Goal: Navigation & Orientation: Find specific page/section

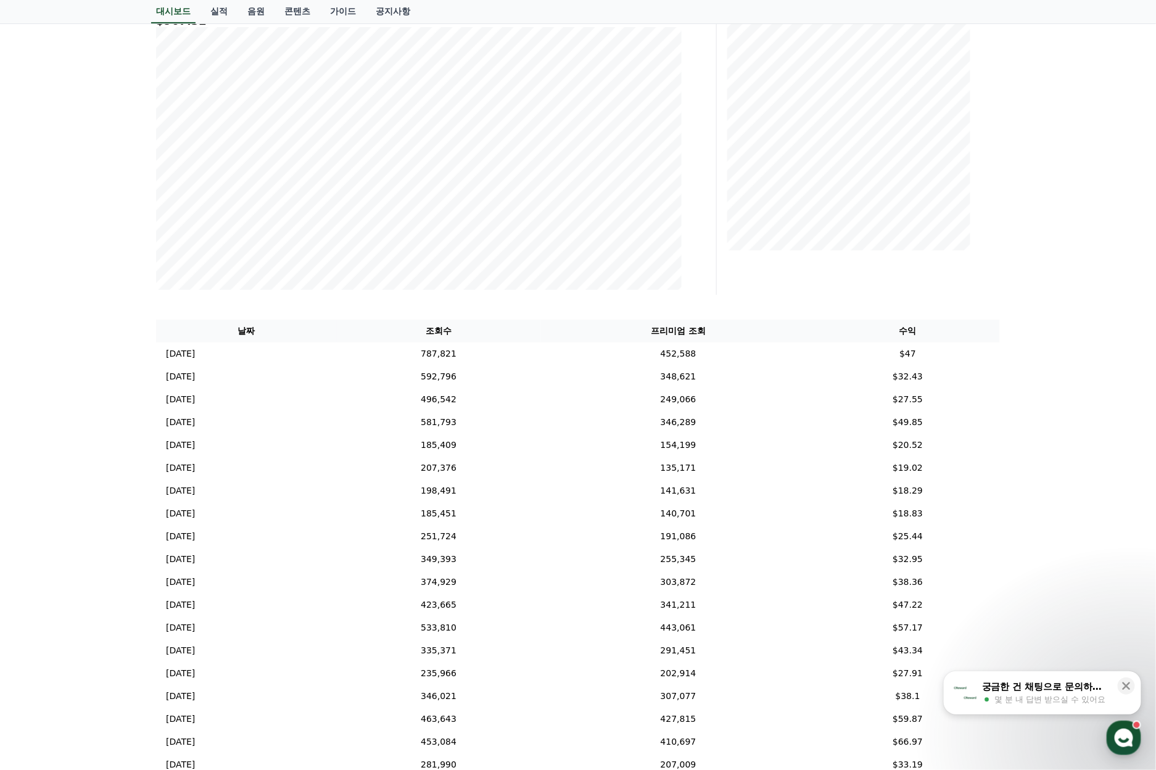
scroll to position [49, 0]
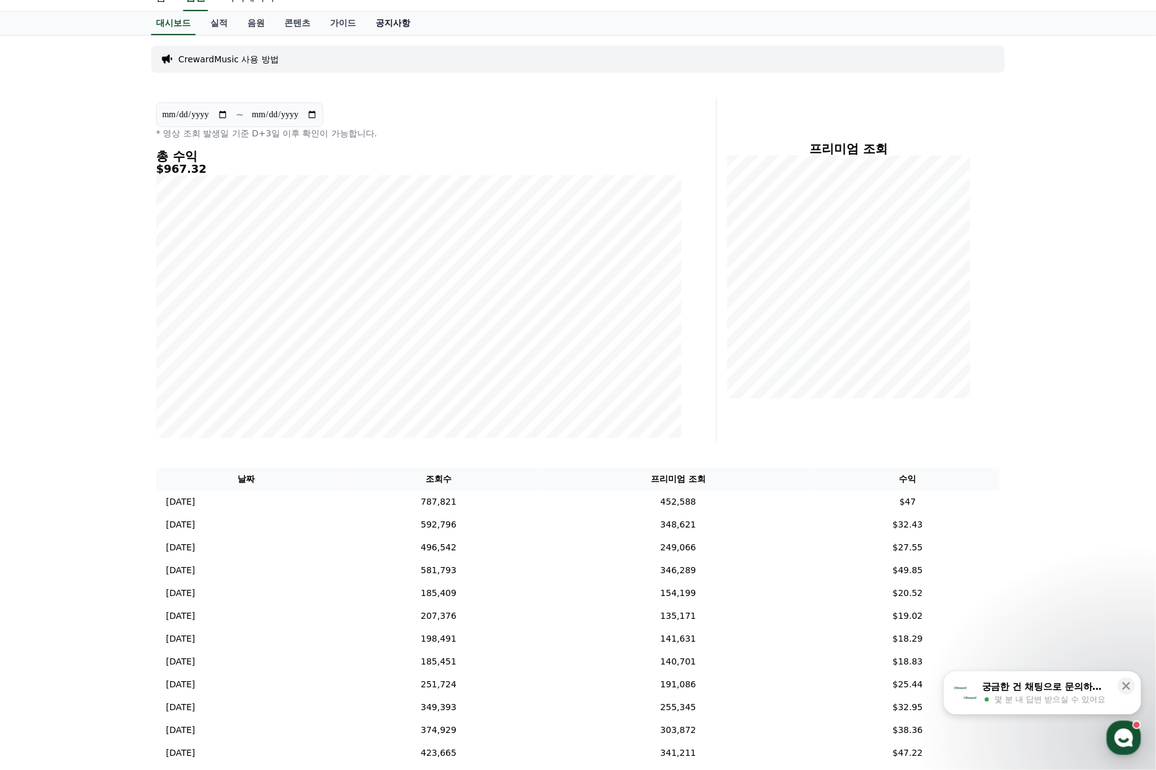
click at [391, 30] on link "공지사항" at bounding box center [393, 23] width 54 height 23
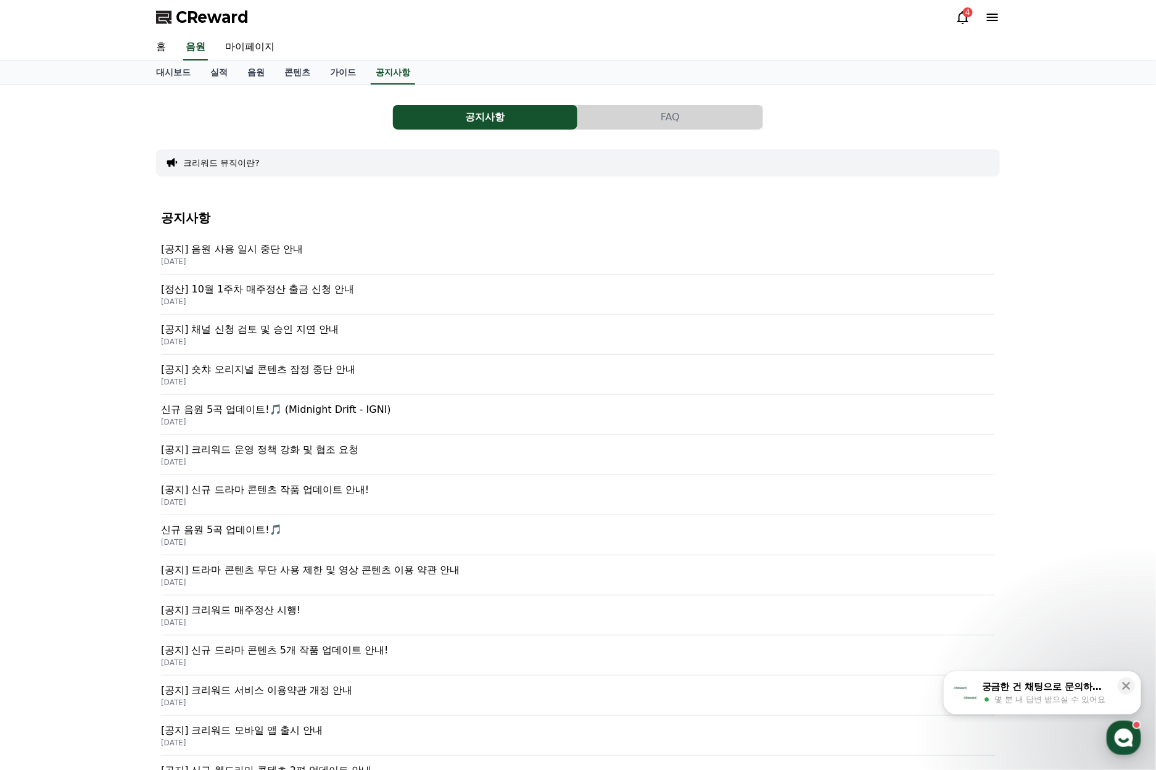
click at [265, 243] on p "[공지] 음원 사용 일시 중단 안내" at bounding box center [578, 249] width 834 height 15
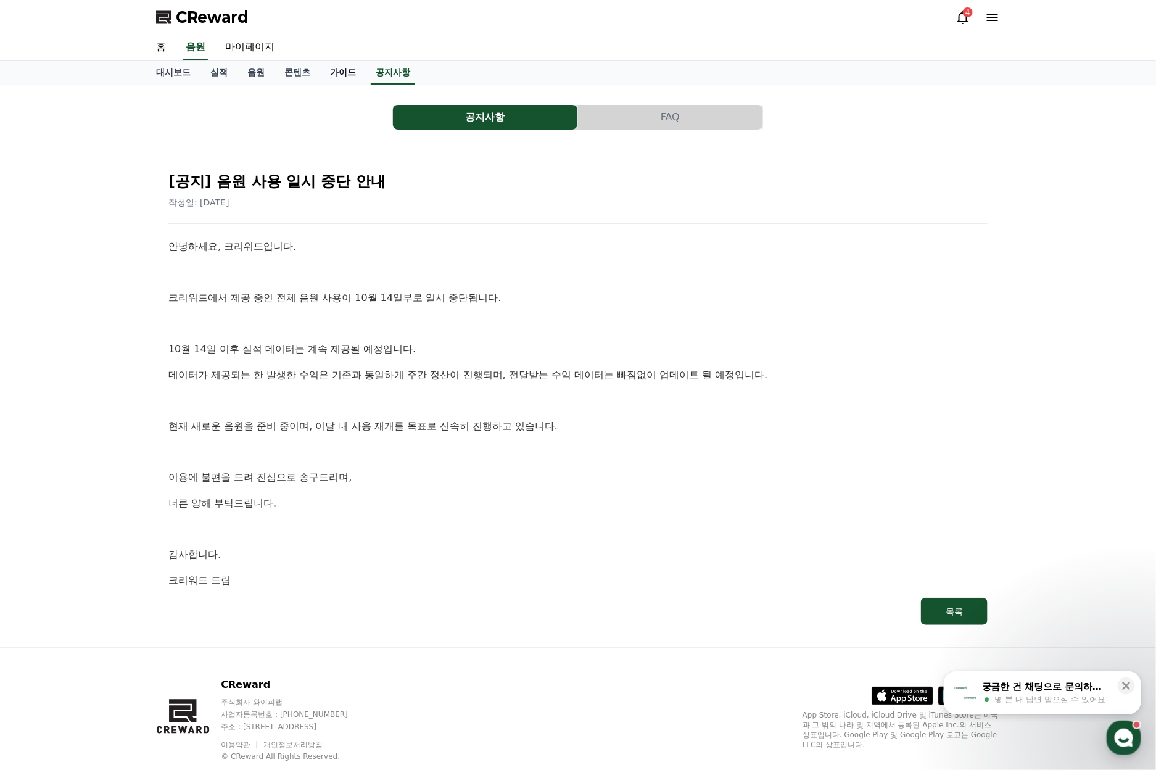
drag, startPoint x: 370, startPoint y: 60, endPoint x: 344, endPoint y: 78, distance: 31.5
click at [367, 65] on div "대시보드 실적 음원 콘텐츠 가이드 공지사항" at bounding box center [578, 72] width 864 height 23
click at [344, 78] on link "가이드" at bounding box center [343, 72] width 46 height 23
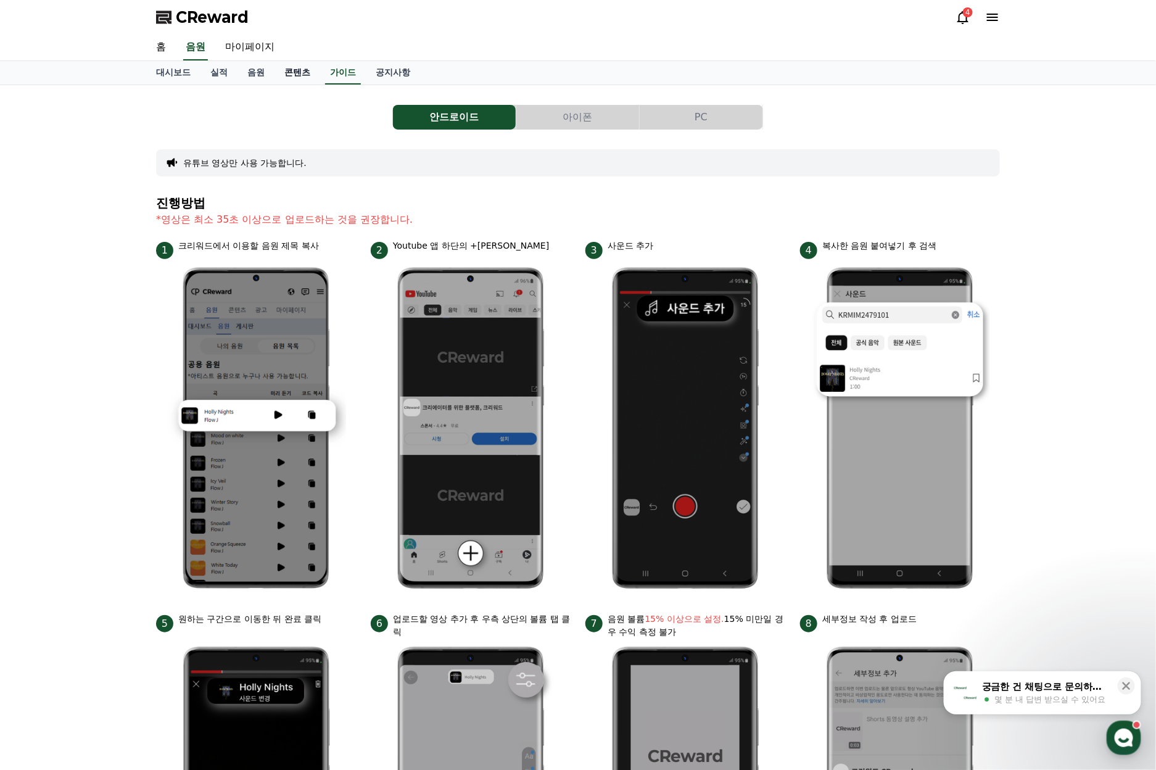
click at [278, 76] on link "콘텐츠" at bounding box center [298, 72] width 46 height 23
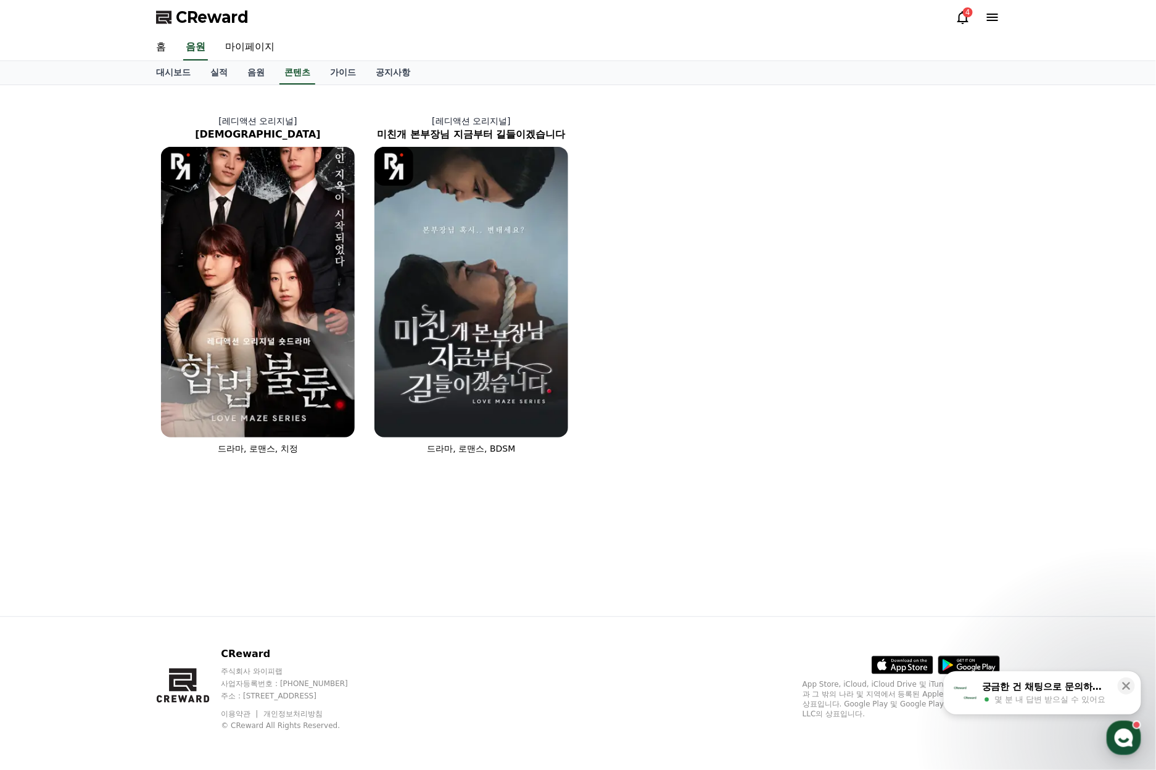
click at [260, 101] on div "[레디액션 오리지널] 합법불륜 드라마, 로맨스, 치정 [레디액션 오리지널] 미친개 본부장님 지금부터 길들이겠습니다 드라마, 로맨스, BDSM" at bounding box center [578, 277] width 854 height 375
click at [254, 84] on link "음원" at bounding box center [256, 72] width 37 height 23
click at [255, 78] on link "음원" at bounding box center [256, 72] width 37 height 23
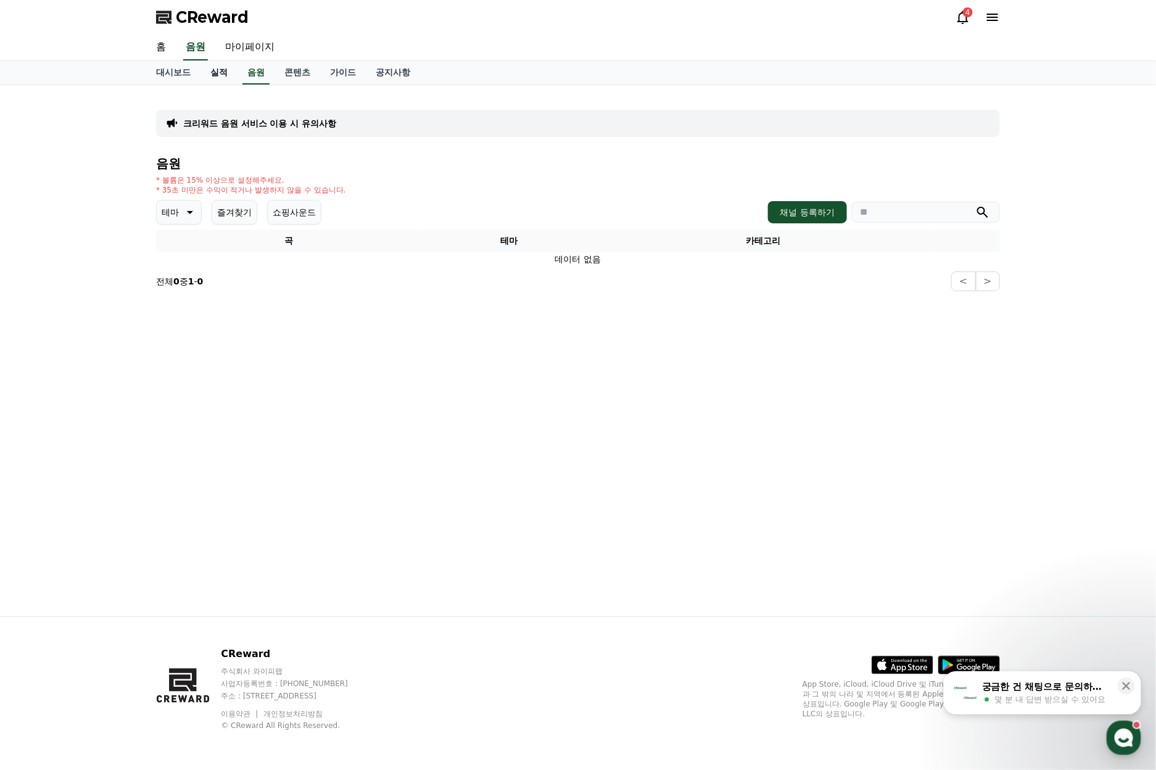
click at [231, 77] on link "실적" at bounding box center [219, 72] width 37 height 23
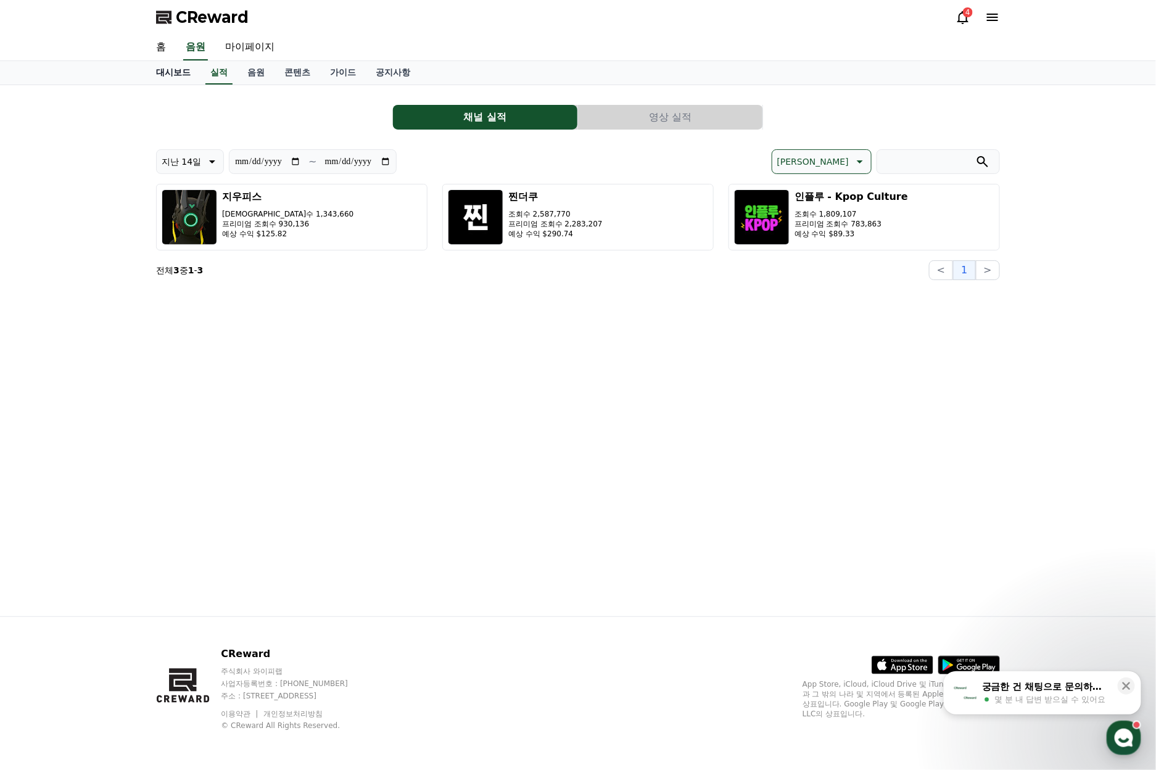
click at [191, 73] on link "대시보드" at bounding box center [173, 72] width 54 height 23
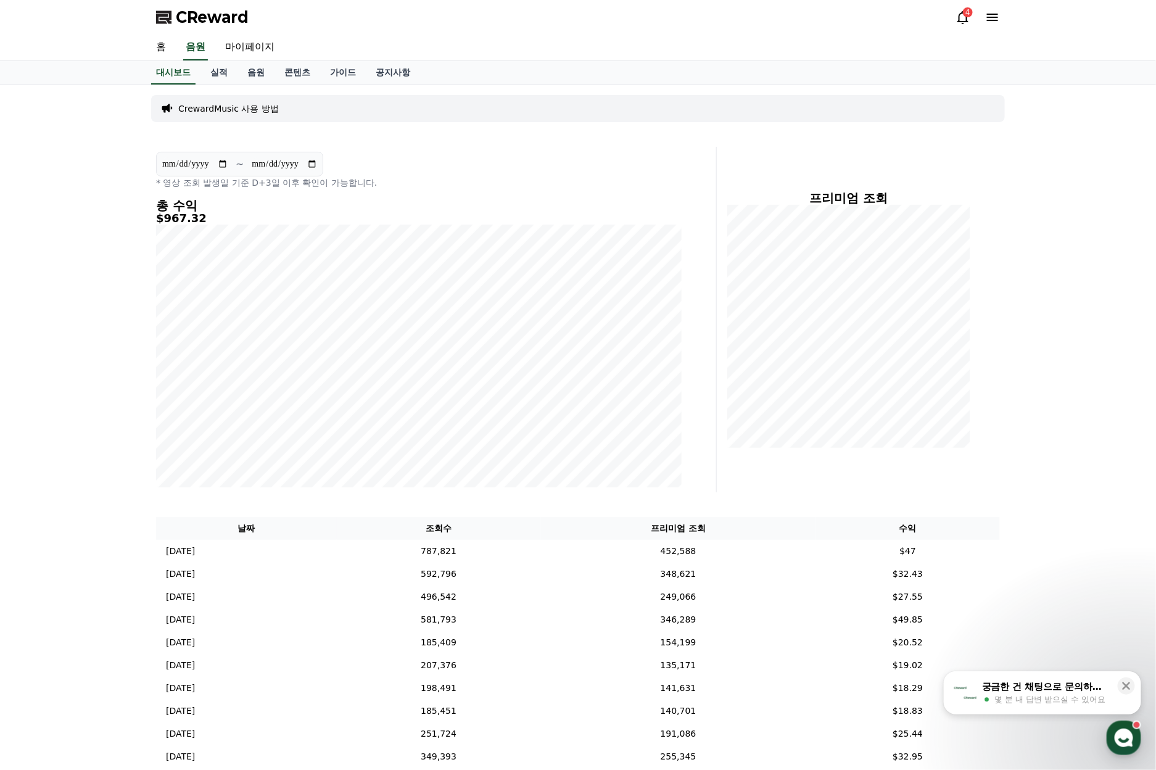
click at [961, 19] on icon at bounding box center [963, 17] width 15 height 15
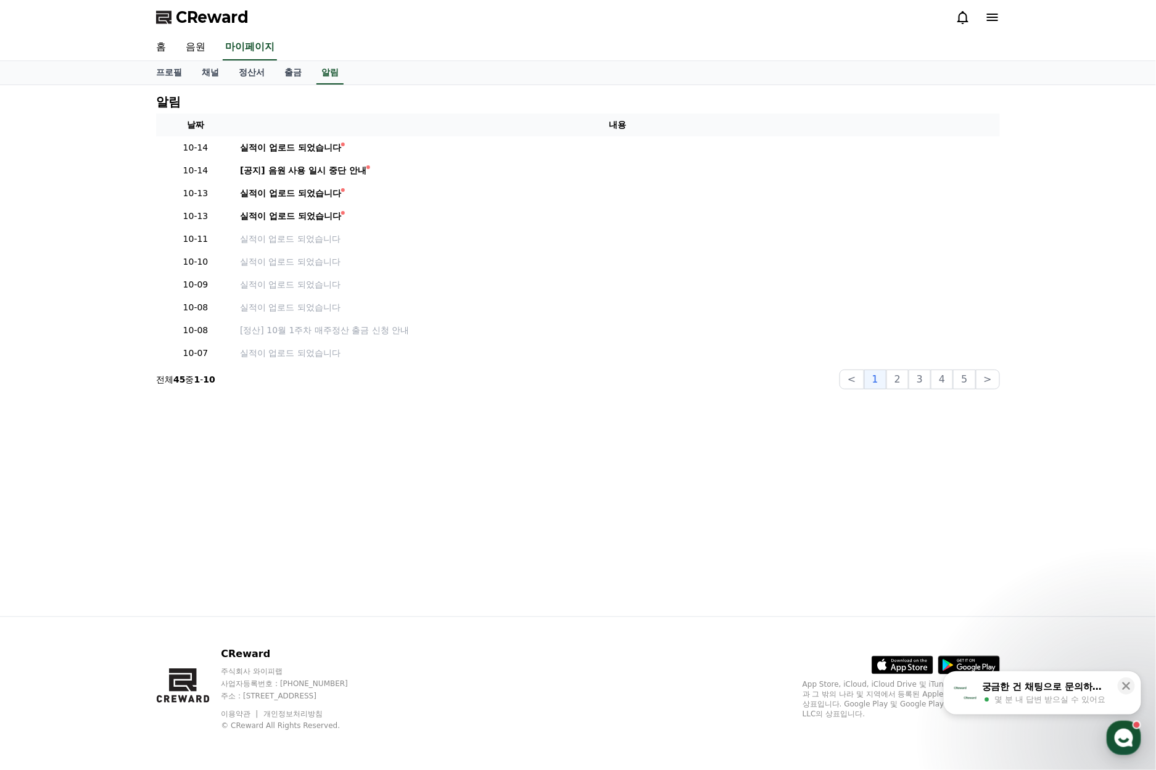
drag, startPoint x: 228, startPoint y: 0, endPoint x: 399, endPoint y: 22, distance: 172.9
click at [515, 68] on div "프로필 채널 정산서 출금 알림" at bounding box center [578, 72] width 864 height 23
